Goal: Task Accomplishment & Management: Use online tool/utility

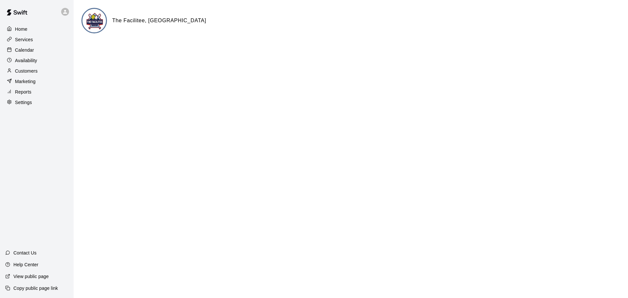
click at [19, 53] on p "Calendar" at bounding box center [24, 50] width 19 height 7
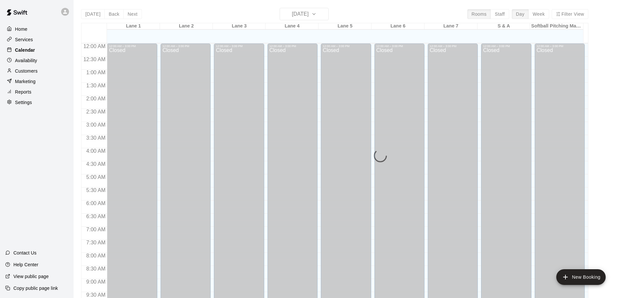
scroll to position [346, 0]
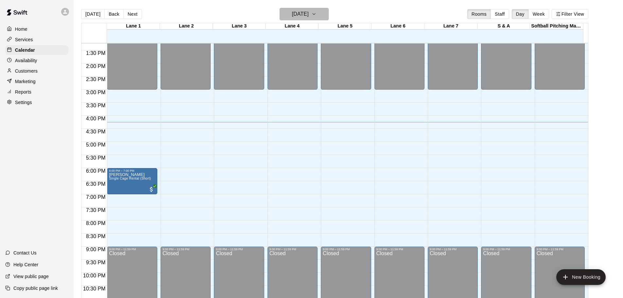
click at [327, 15] on button "[DATE]" at bounding box center [304, 14] width 49 height 12
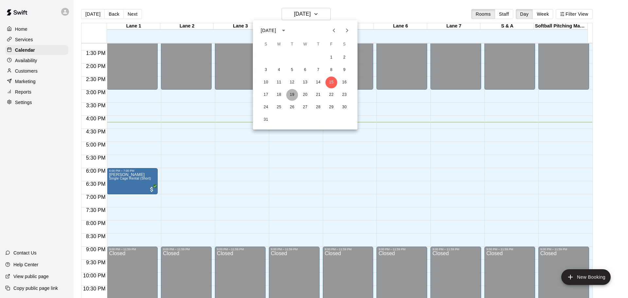
click at [294, 94] on button "19" at bounding box center [292, 95] width 12 height 12
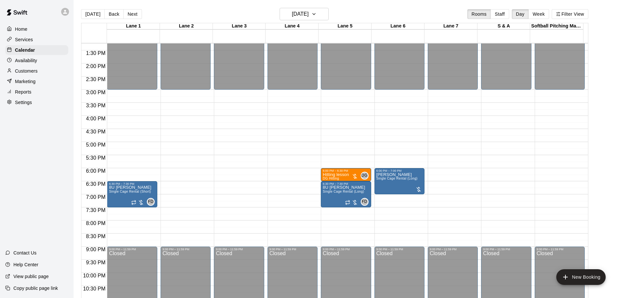
click at [27, 82] on p "Marketing" at bounding box center [25, 81] width 21 height 7
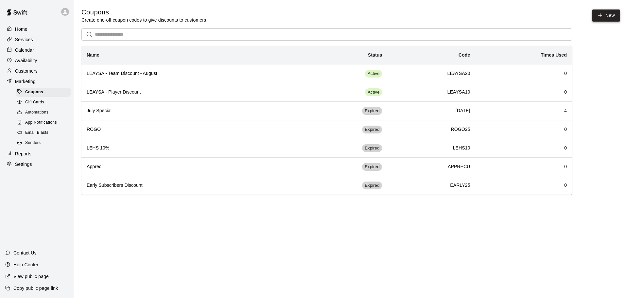
click at [600, 14] on icon "button" at bounding box center [600, 15] width 6 height 6
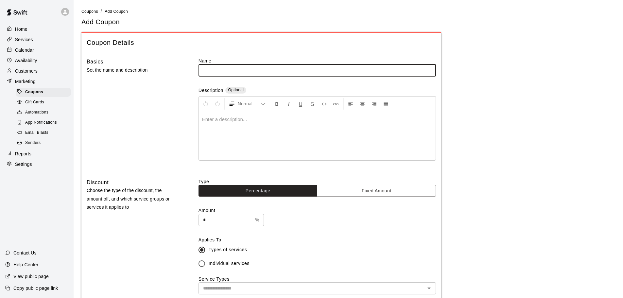
click at [201, 71] on input "text" at bounding box center [316, 70] width 237 height 12
type input "********"
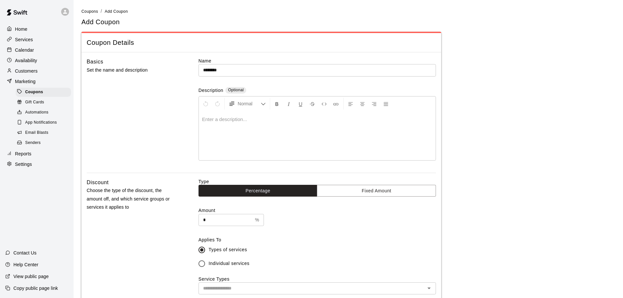
click at [254, 119] on p at bounding box center [317, 119] width 230 height 7
drag, startPoint x: 210, startPoint y: 224, endPoint x: 195, endPoint y: 223, distance: 14.7
click at [197, 223] on div "Discount Choose the type of the discount, the amount off, and which service gro…" at bounding box center [261, 266] width 349 height 176
type input "**"
click at [185, 213] on div "Discount Choose the type of the discount, the amount off, and which service gro…" at bounding box center [261, 266] width 349 height 176
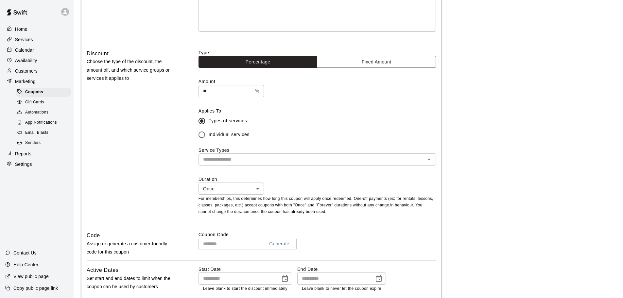
scroll to position [131, 0]
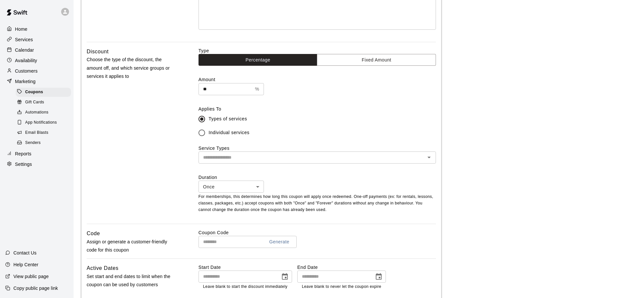
click at [213, 158] on input "text" at bounding box center [311, 157] width 223 height 8
click at [217, 159] on input "text" at bounding box center [311, 157] width 223 height 8
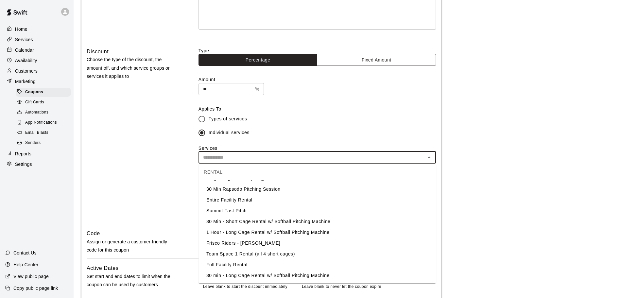
scroll to position [0, 0]
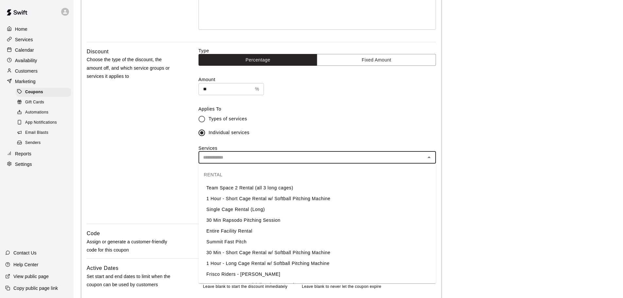
click at [297, 196] on li "1 Hour - Short Cage Rental w/ Softball Pitching Machine" at bounding box center [316, 198] width 237 height 11
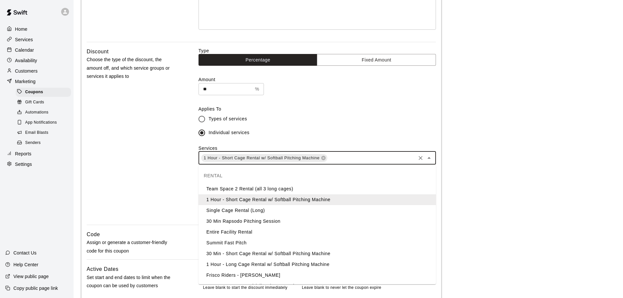
click at [348, 159] on input "text" at bounding box center [371, 158] width 87 height 8
click at [239, 212] on li "Single Cage Rental (Long)" at bounding box center [316, 210] width 237 height 11
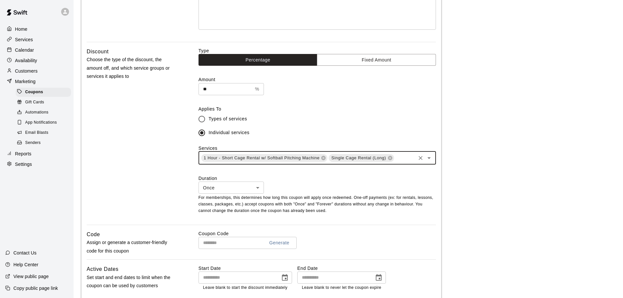
click at [406, 162] on input "text" at bounding box center [405, 158] width 20 height 8
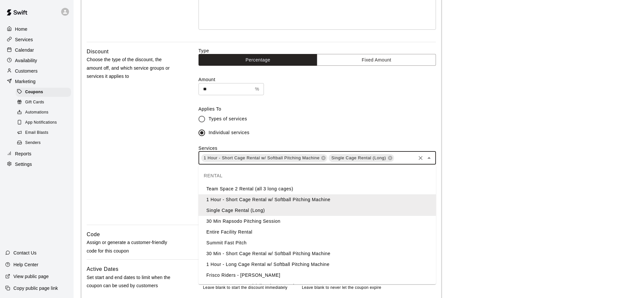
click at [235, 254] on li "30 Min - Short Cage Rental w/ Softball Pitching Machine" at bounding box center [316, 253] width 237 height 11
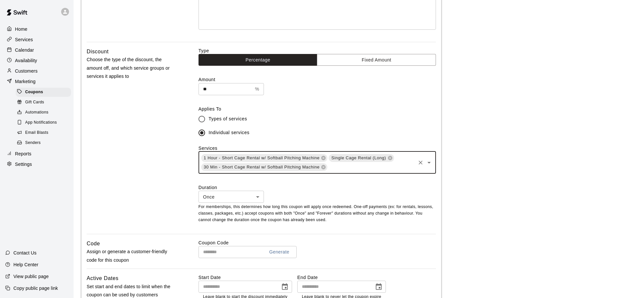
click at [381, 172] on div "1 Hour - Short Cage Rental w/ Softball Pitching Machine Single Cage Rental (Lon…" at bounding box center [316, 162] width 237 height 22
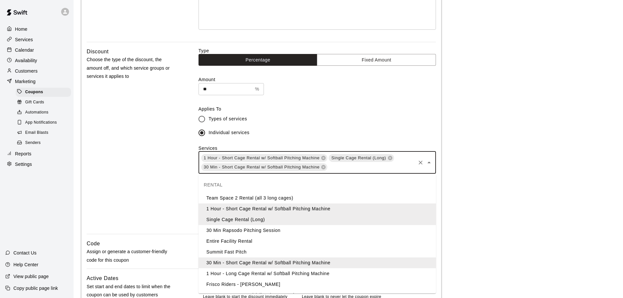
click at [267, 273] on li "1 Hour - Long Cage Rental w/ Softball Pitching Machine" at bounding box center [316, 273] width 237 height 11
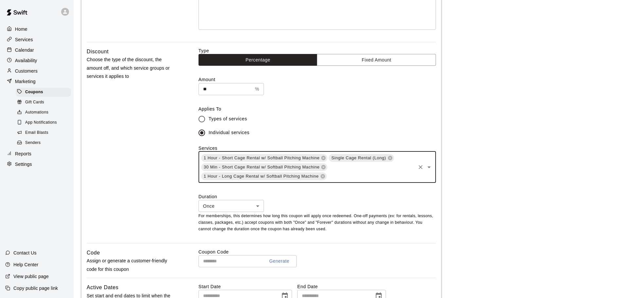
click at [343, 178] on input "text" at bounding box center [370, 176] width 87 height 8
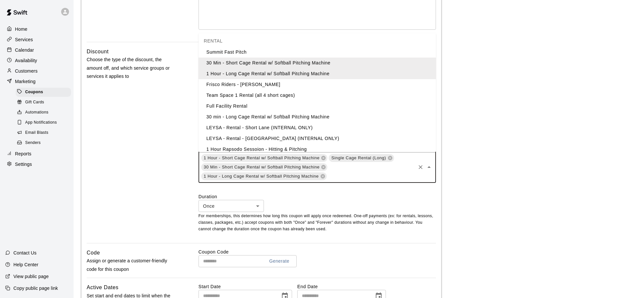
scroll to position [65, 0]
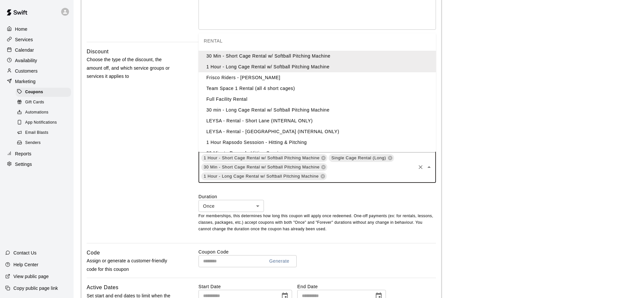
click at [273, 110] on li "30 min - Long Cage Rental w/ Softball Pitching Machine" at bounding box center [316, 110] width 237 height 11
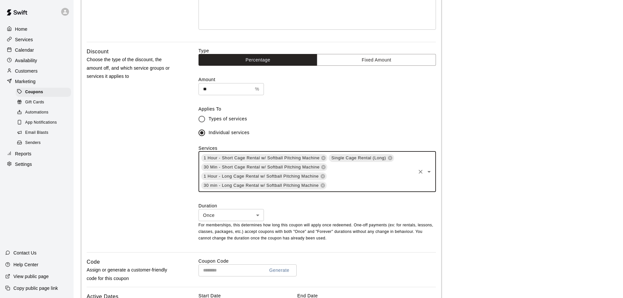
click at [346, 178] on div "1 Hour - Short Cage Rental w/ Softball Pitching Machine Single Cage Rental (Lon…" at bounding box center [316, 171] width 237 height 41
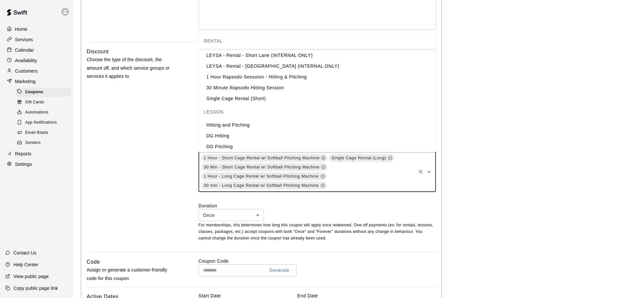
scroll to position [98, 0]
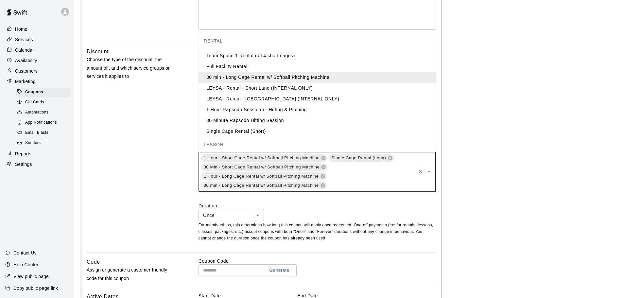
click at [239, 129] on li "Single Cage Rental (Short)" at bounding box center [316, 131] width 237 height 11
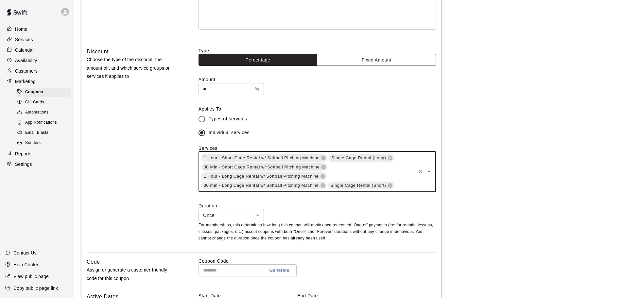
click at [397, 173] on div "1 Hour - Short Cage Rental w/ Softball Pitching Machine Single Cage Rental (Lon…" at bounding box center [316, 171] width 237 height 41
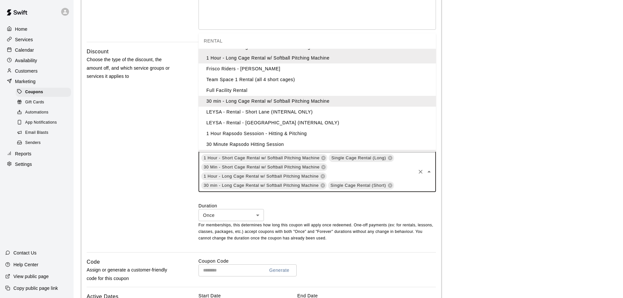
scroll to position [0, 0]
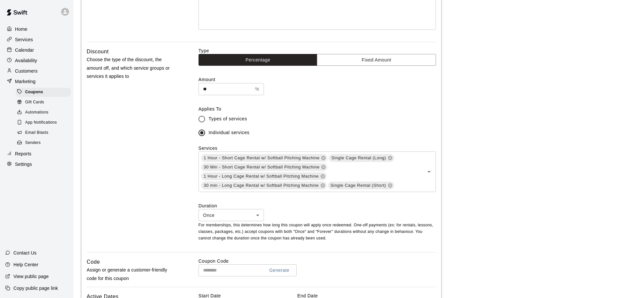
click at [515, 87] on main "**********" at bounding box center [348, 167] width 534 height 580
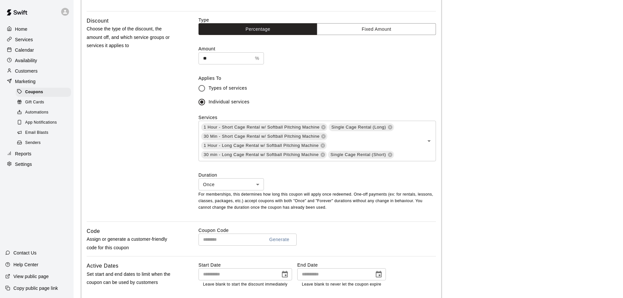
scroll to position [196, 0]
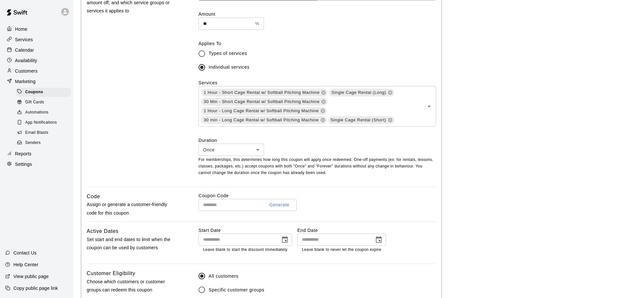
click at [218, 152] on body "**********" at bounding box center [314, 102] width 628 height 596
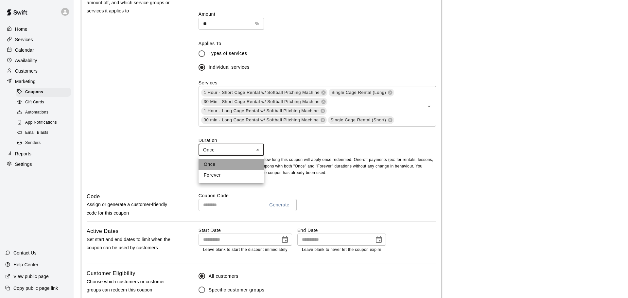
click at [209, 162] on li "Once" at bounding box center [230, 164] width 65 height 11
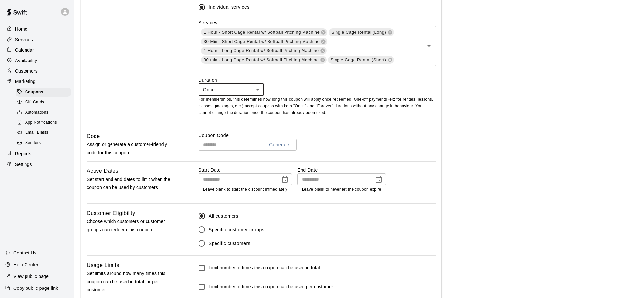
scroll to position [262, 0]
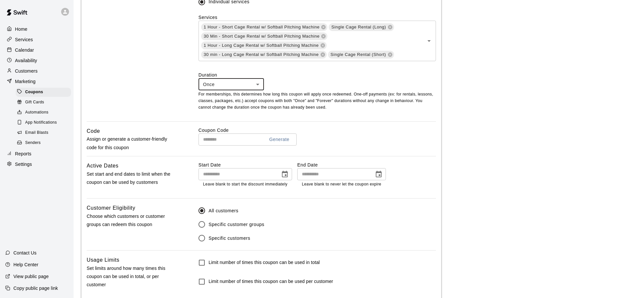
click at [210, 143] on input "text" at bounding box center [228, 139] width 61 height 12
type input "*******"
click at [283, 176] on icon "Choose date" at bounding box center [285, 174] width 8 height 8
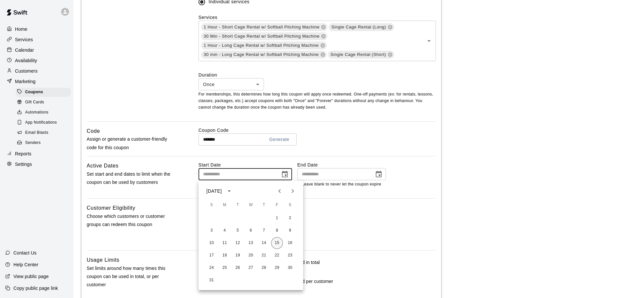
click at [275, 242] on button "15" at bounding box center [277, 243] width 12 height 12
type input "**********"
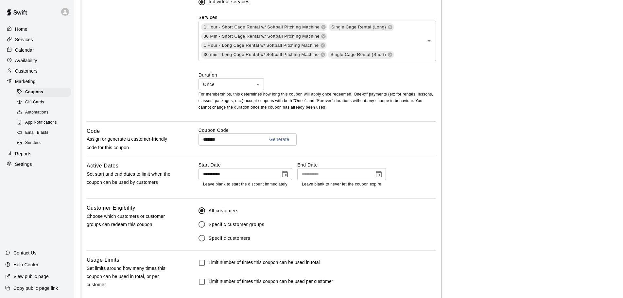
click at [381, 174] on icon "Choose date" at bounding box center [379, 174] width 6 height 7
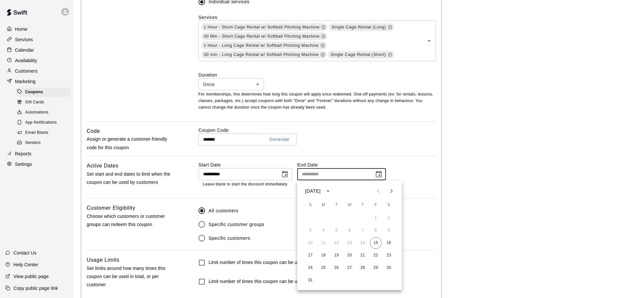
click at [392, 189] on icon "Next month" at bounding box center [391, 191] width 8 height 8
click at [338, 268] on button "30" at bounding box center [337, 268] width 12 height 12
type input "**********"
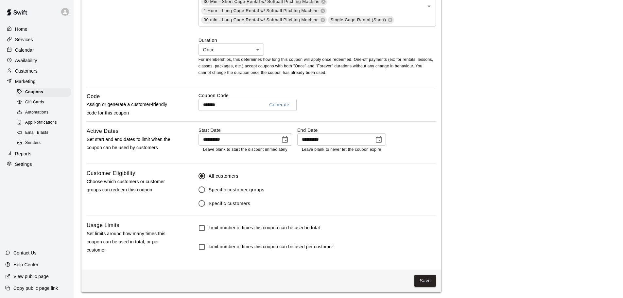
scroll to position [299, 0]
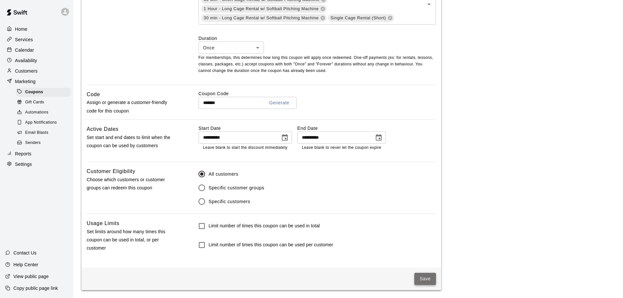
click at [415, 274] on button "Save" at bounding box center [425, 279] width 22 height 12
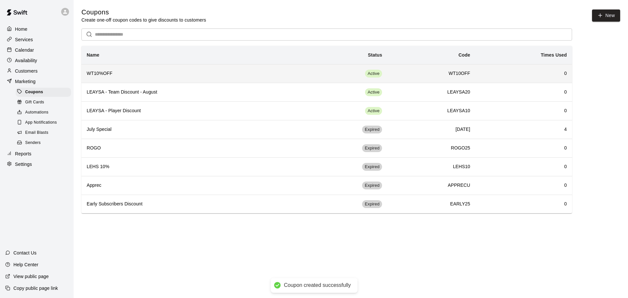
click at [164, 76] on h6 "WT10%OFF" at bounding box center [189, 73] width 204 height 7
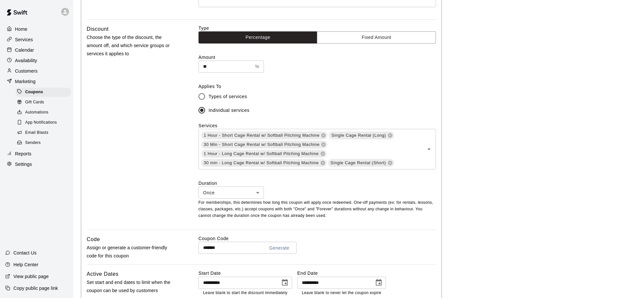
scroll to position [163, 0]
